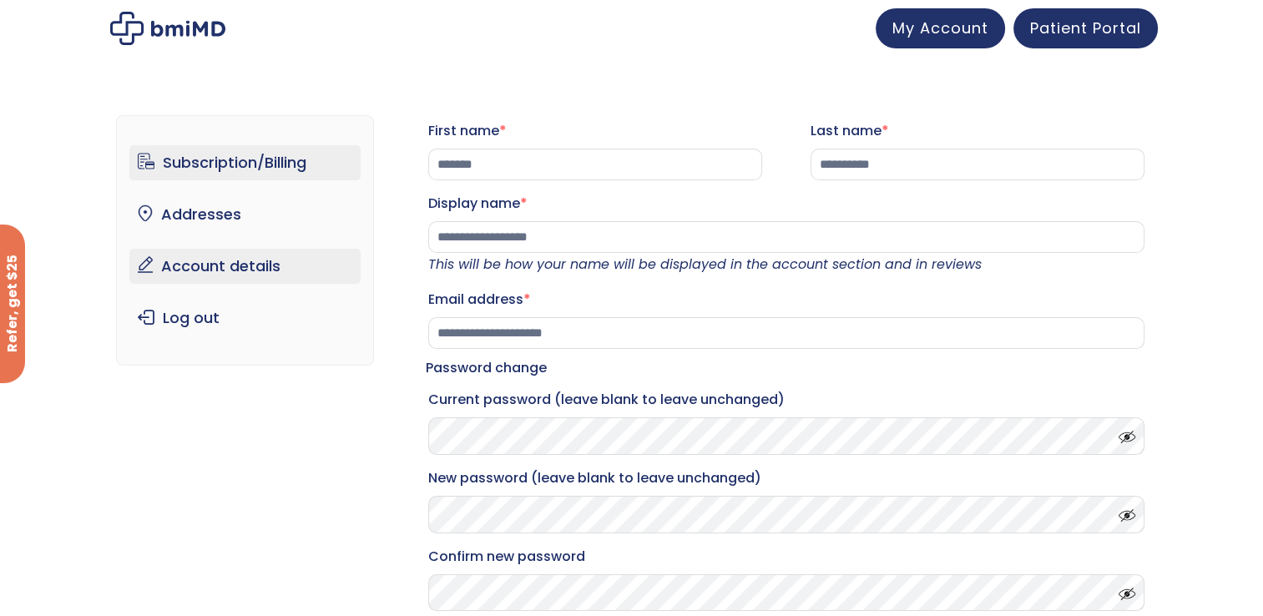
click at [262, 161] on link "Subscription/Billing" at bounding box center [244, 162] width 231 height 35
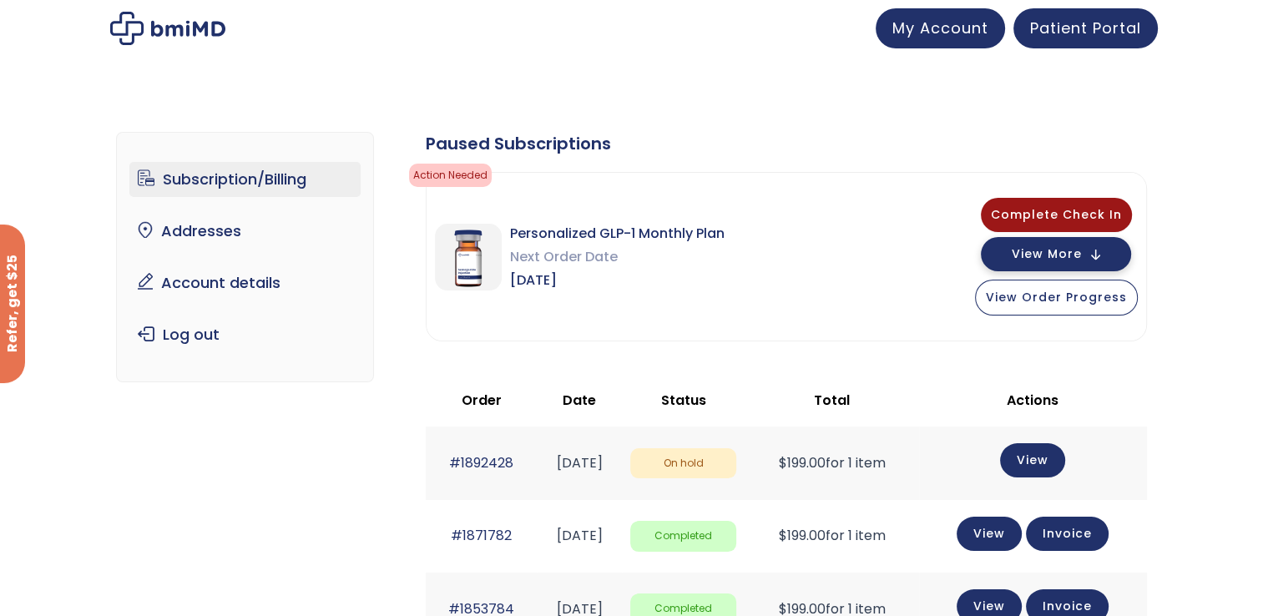
click at [1081, 256] on span "View More" at bounding box center [1047, 254] width 70 height 11
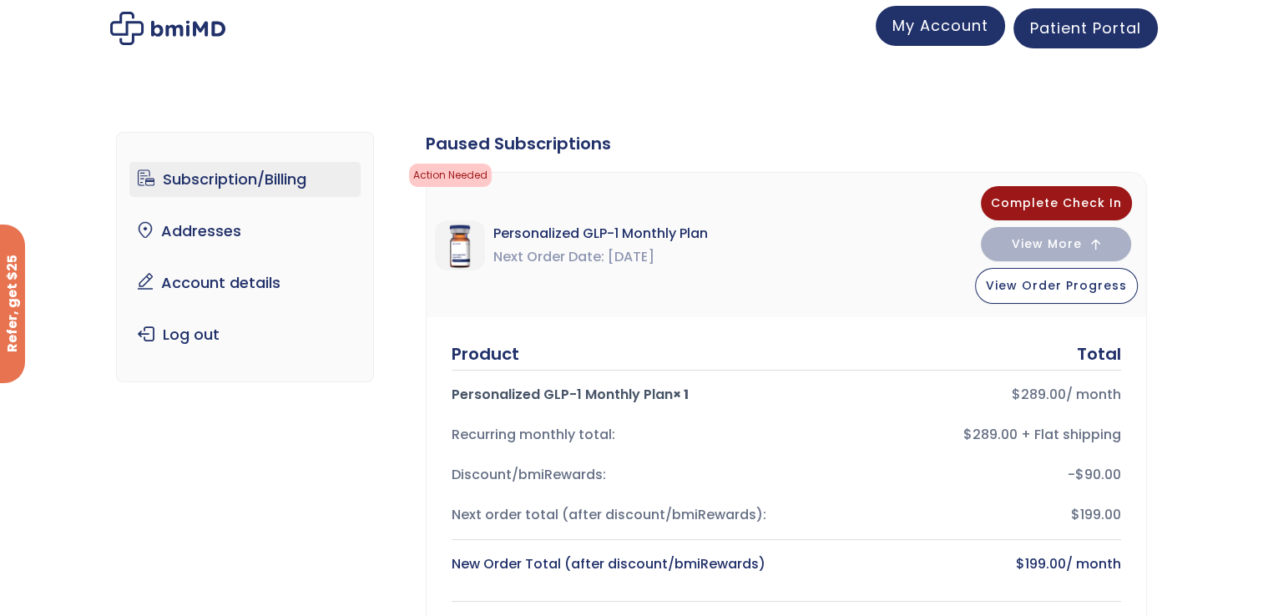
click at [909, 26] on span "My Account" at bounding box center [941, 25] width 96 height 21
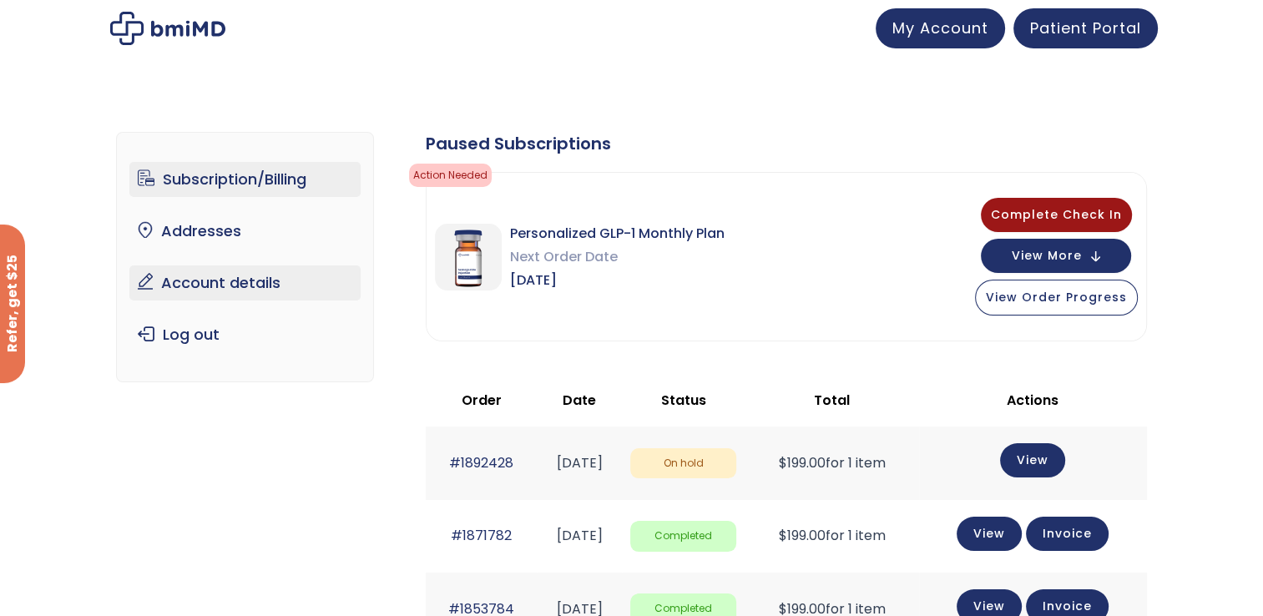
click at [253, 276] on link "Account details" at bounding box center [244, 283] width 231 height 35
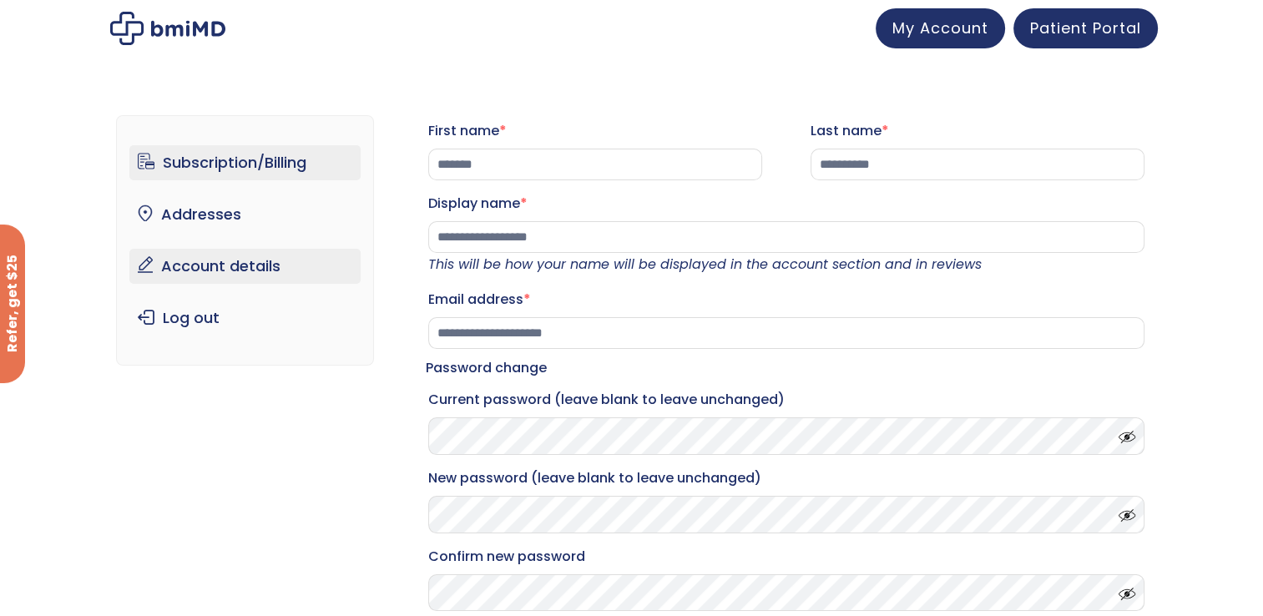
click at [262, 161] on link "Subscription/Billing" at bounding box center [244, 162] width 231 height 35
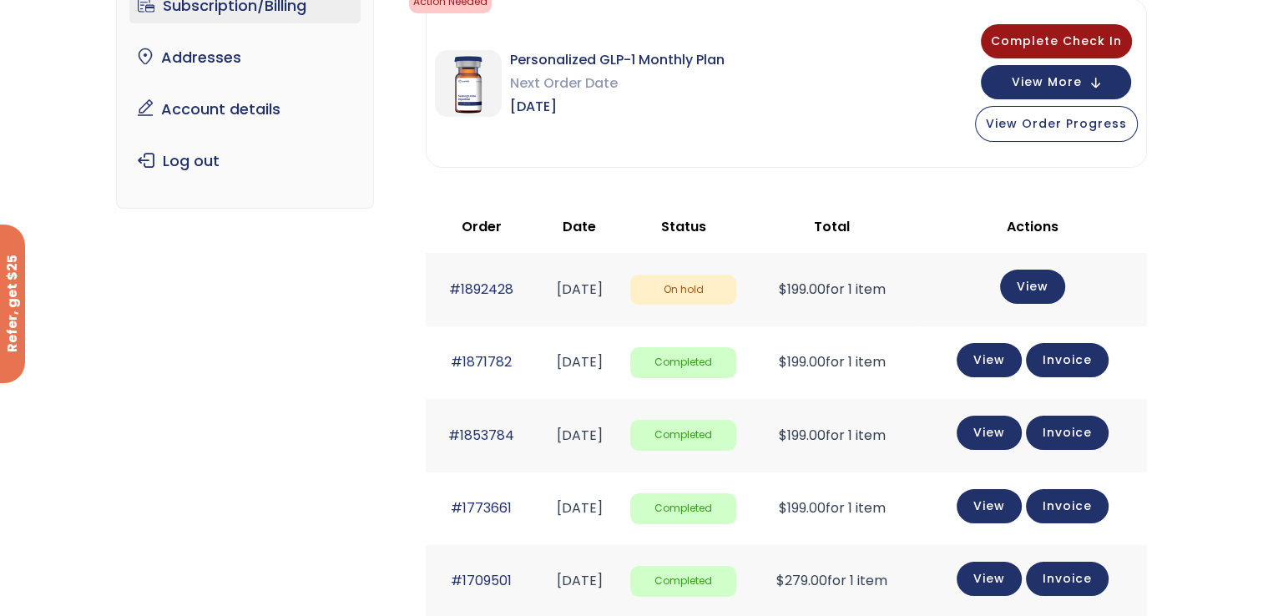
scroll to position [167, 0]
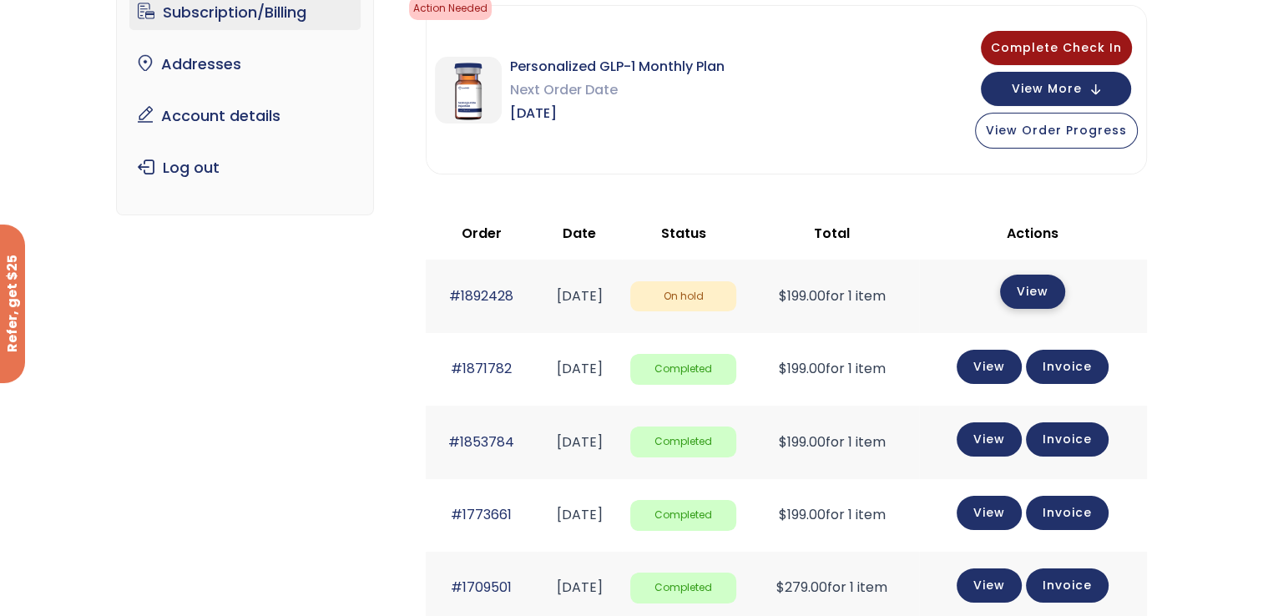
click at [1042, 281] on link "View" at bounding box center [1032, 292] width 65 height 34
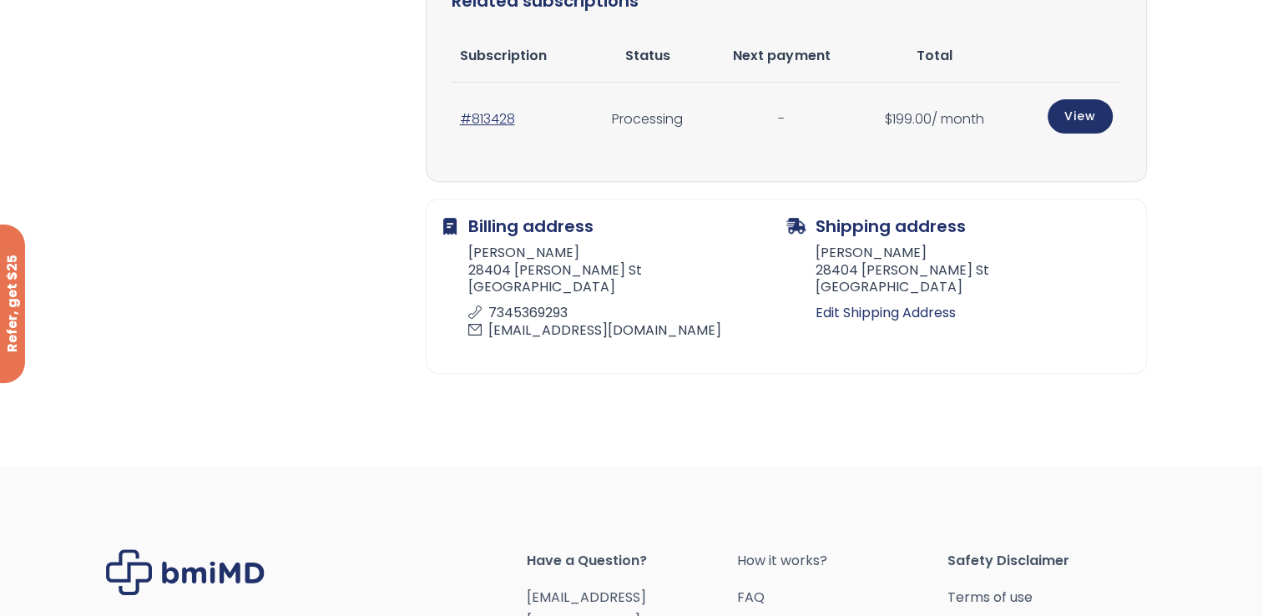
scroll to position [334, 0]
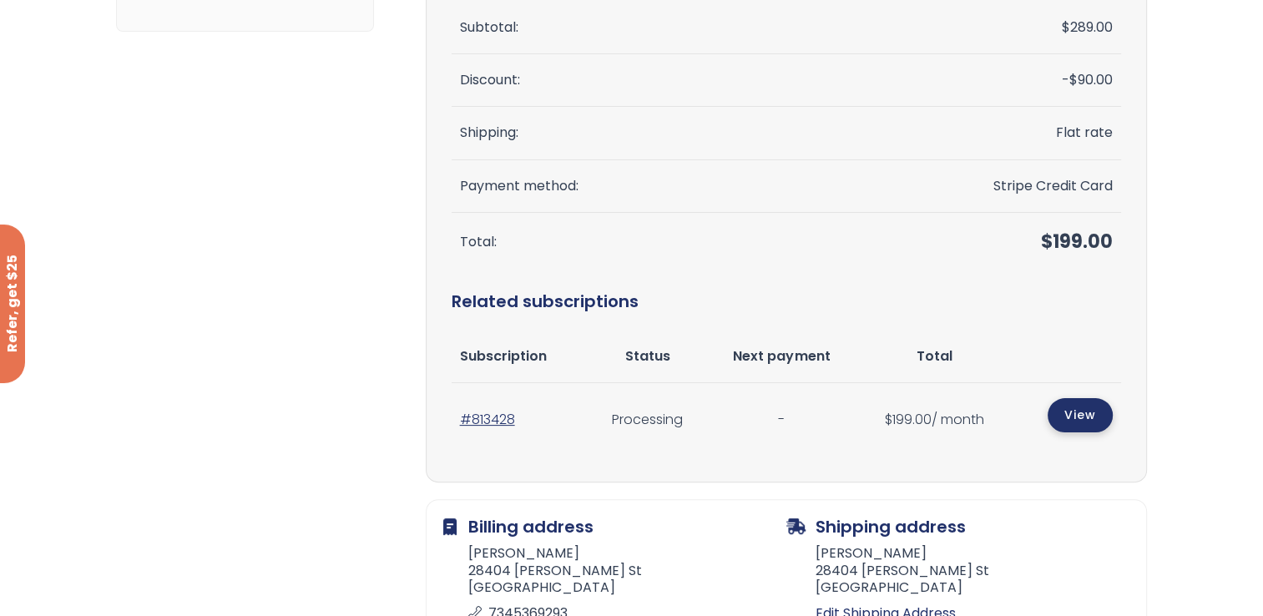
click at [1092, 421] on link "View" at bounding box center [1080, 415] width 65 height 34
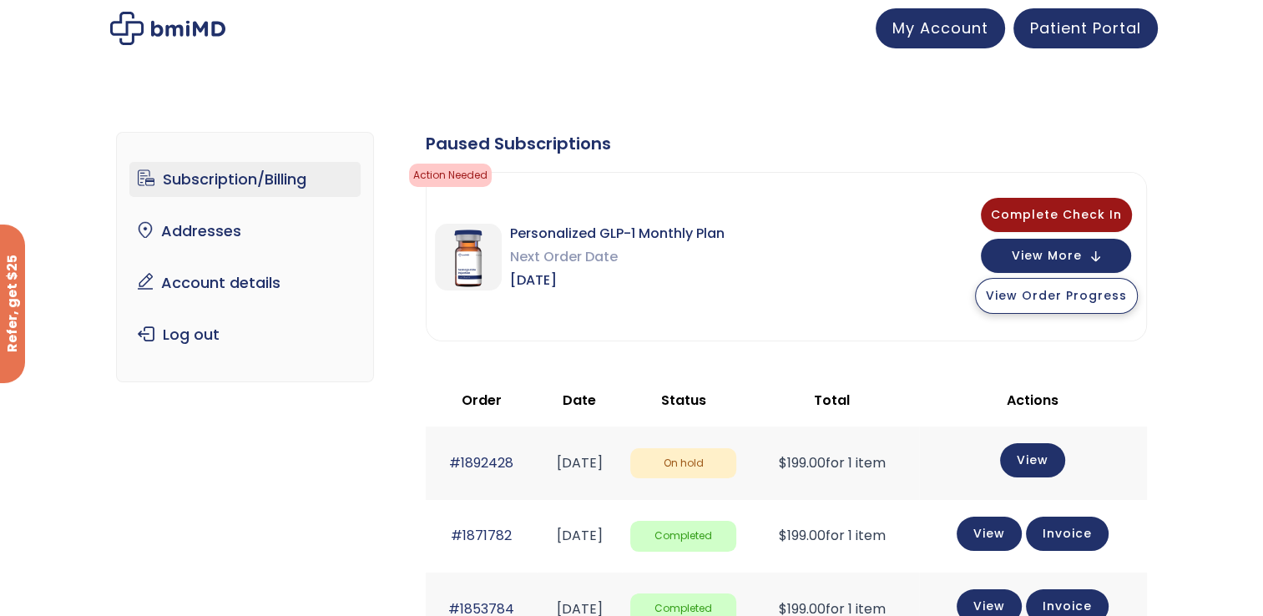
click at [1035, 296] on span "View Order Progress" at bounding box center [1056, 295] width 141 height 17
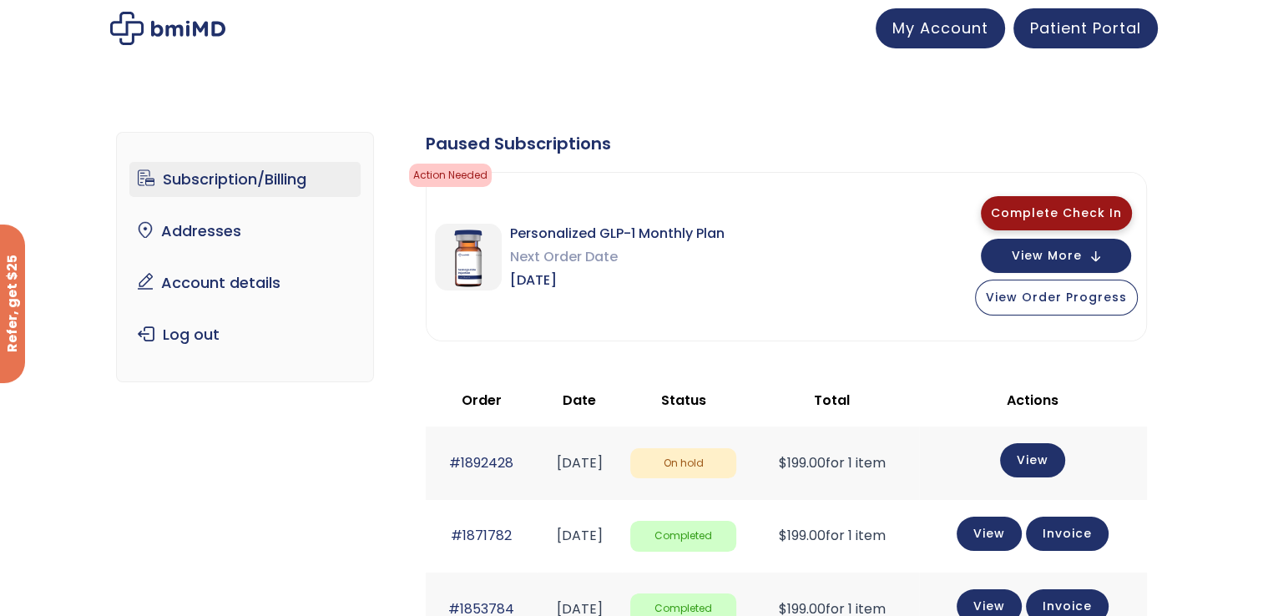
click at [1075, 212] on span "Complete Check In" at bounding box center [1056, 213] width 131 height 17
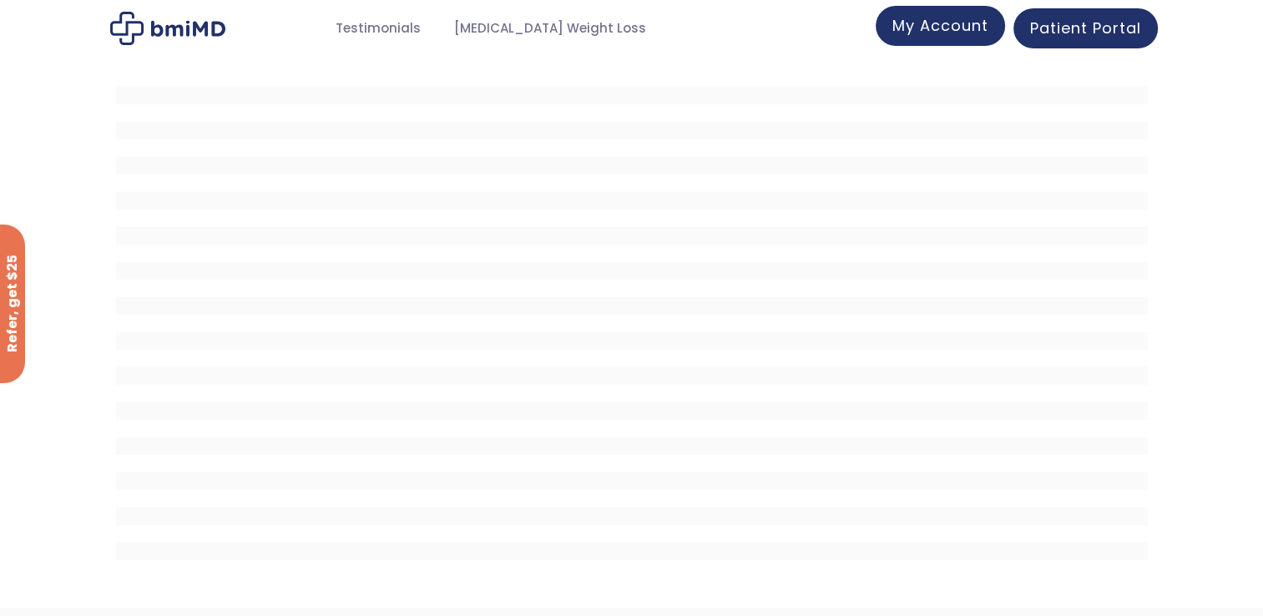
click at [896, 23] on span "My Account" at bounding box center [941, 25] width 96 height 21
click at [925, 23] on span "My Account" at bounding box center [941, 25] width 96 height 21
